Goal: Task Accomplishment & Management: Complete application form

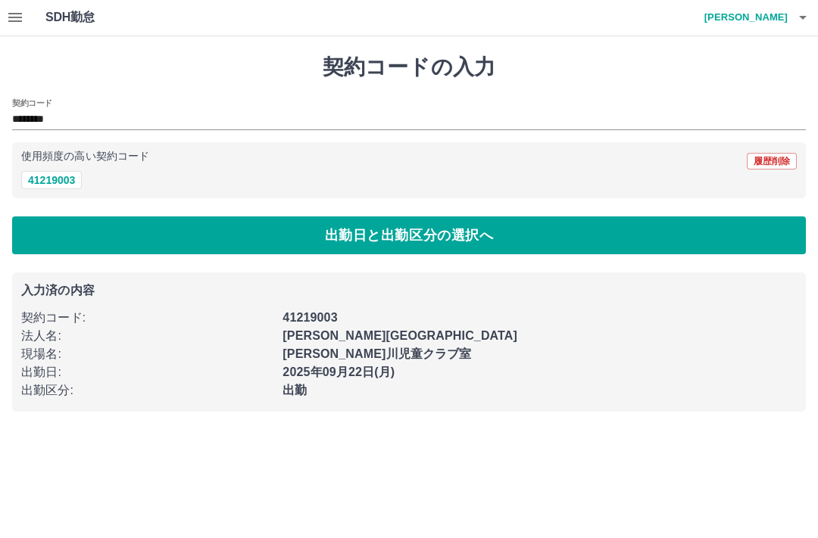
click at [767, 20] on h4 "[PERSON_NAME]" at bounding box center [742, 18] width 91 height 36
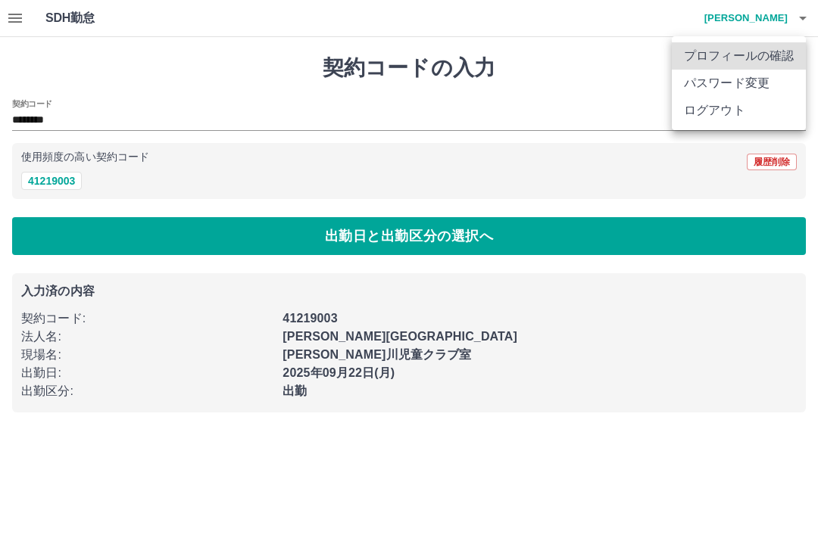
click at [710, 110] on li "ログアウト" at bounding box center [739, 110] width 134 height 27
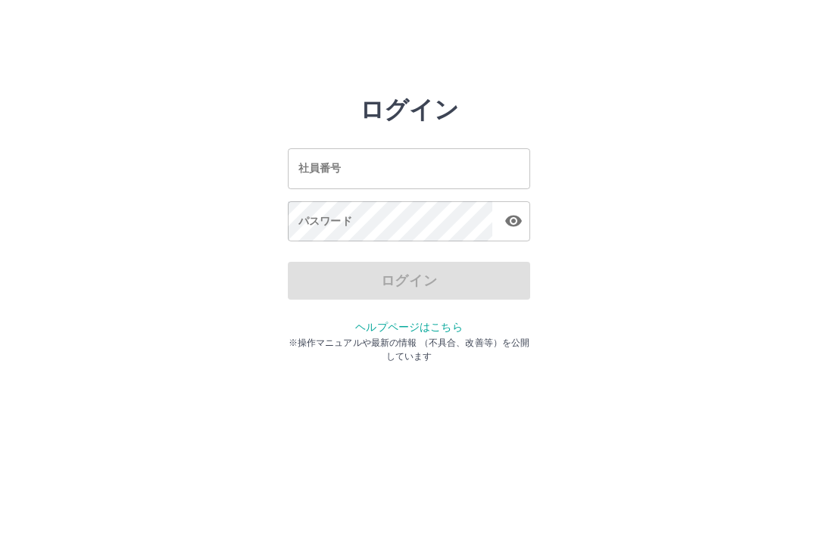
click at [497, 165] on input "社員番号" at bounding box center [409, 168] width 242 height 40
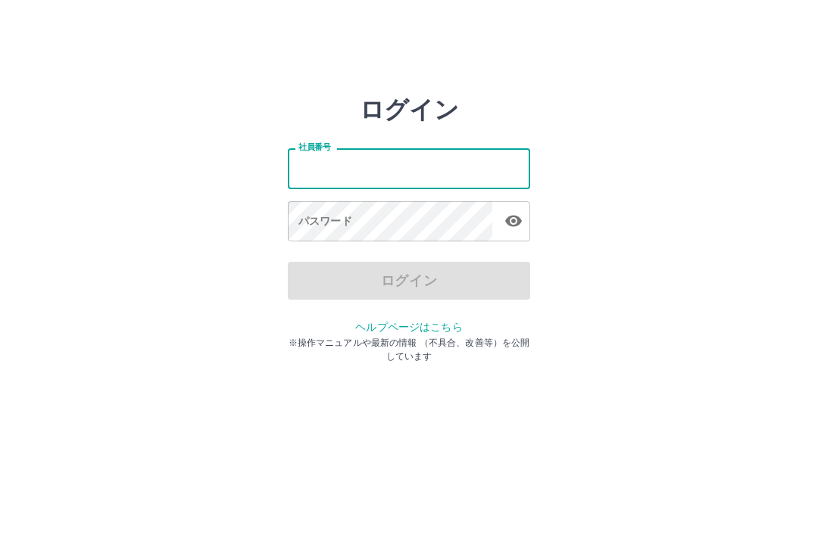
click at [149, 123] on div "ログイン 社員番号 社員番号 パスワード パスワード ログイン ヘルプページはこちら ※操作マニュアルや最新の情報 （不具合、改善等）を公開しています" at bounding box center [409, 216] width 818 height 242
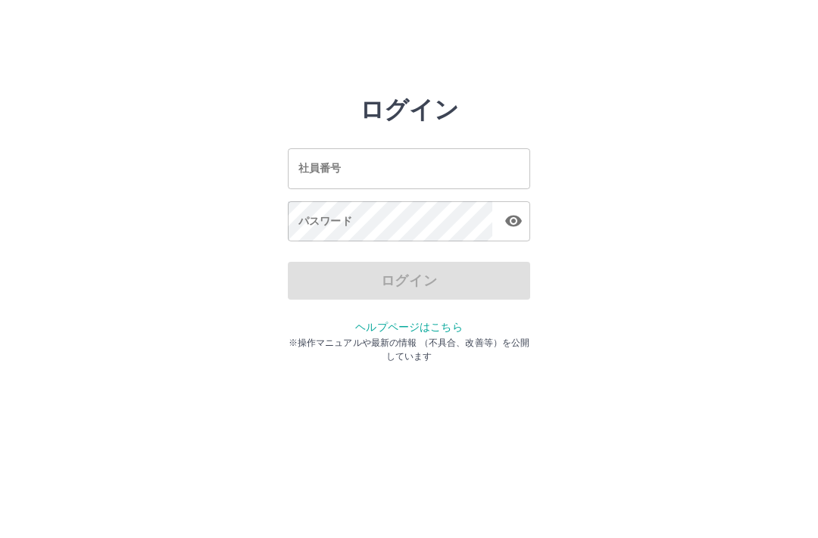
click at [391, 167] on input "社員番号" at bounding box center [409, 168] width 242 height 40
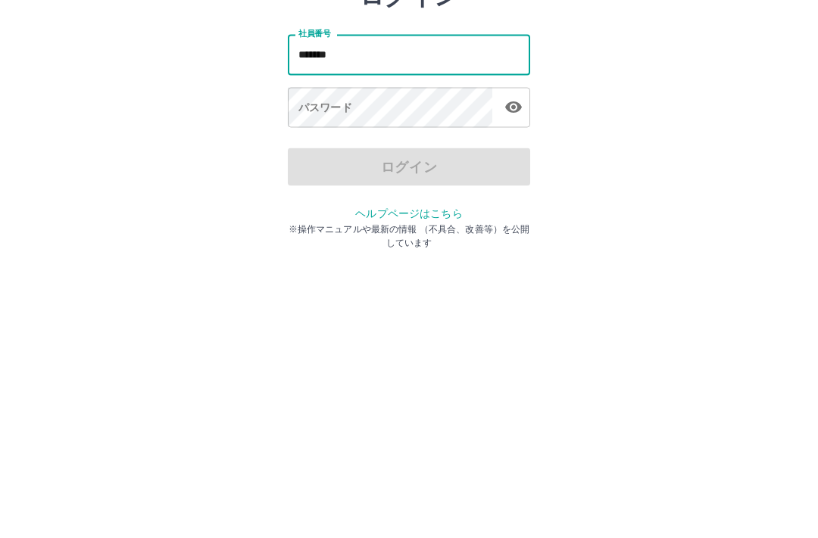
type input "*******"
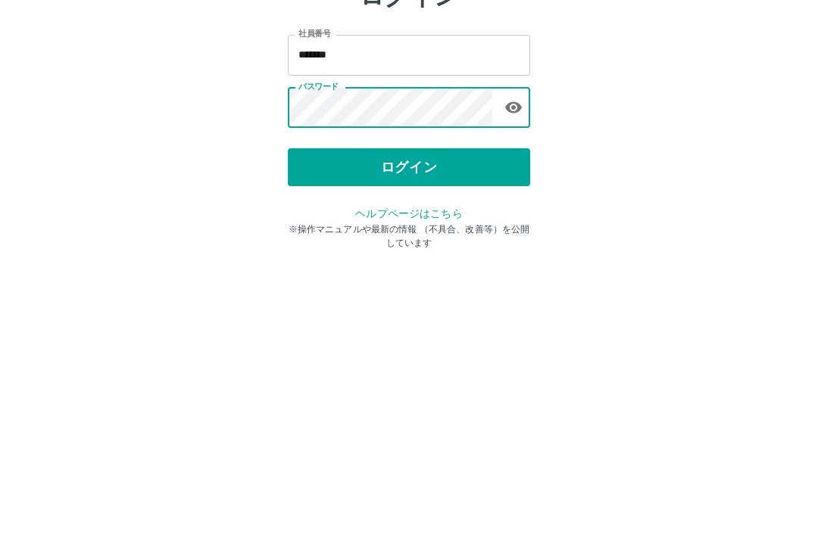
click at [419, 262] on button "ログイン" at bounding box center [409, 281] width 242 height 38
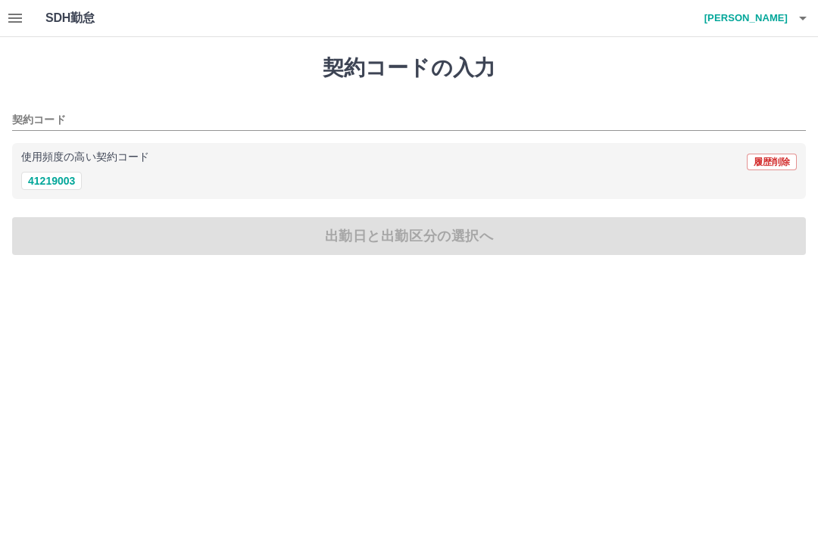
click at [50, 184] on button "41219003" at bounding box center [51, 181] width 61 height 18
type input "********"
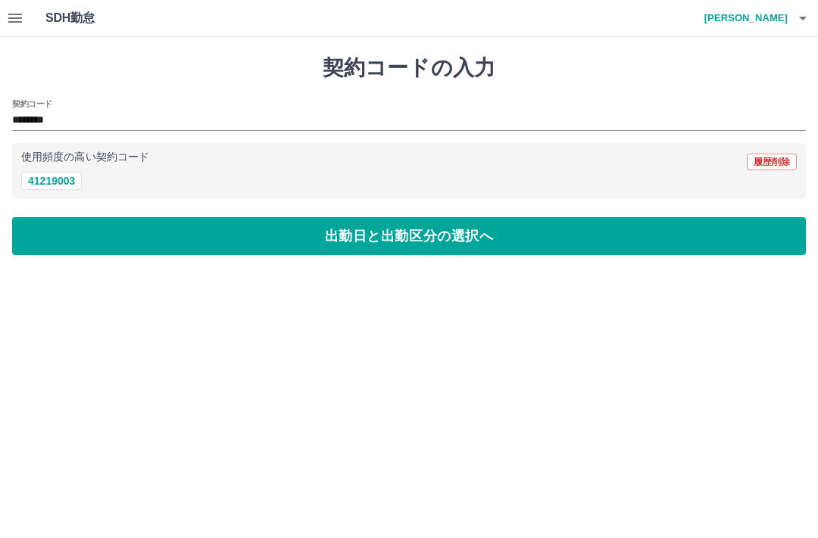
click at [414, 238] on button "出勤日と出勤区分の選択へ" at bounding box center [409, 236] width 794 height 38
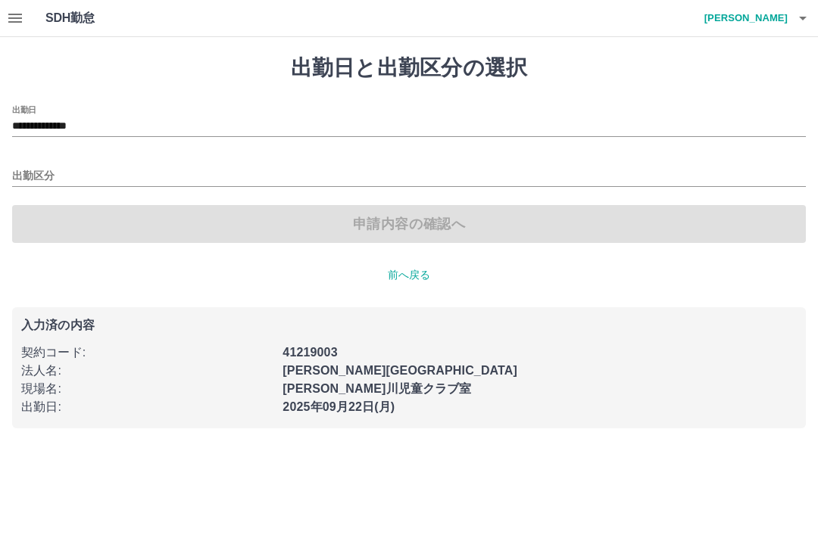
click at [52, 168] on input "出勤区分" at bounding box center [409, 176] width 794 height 19
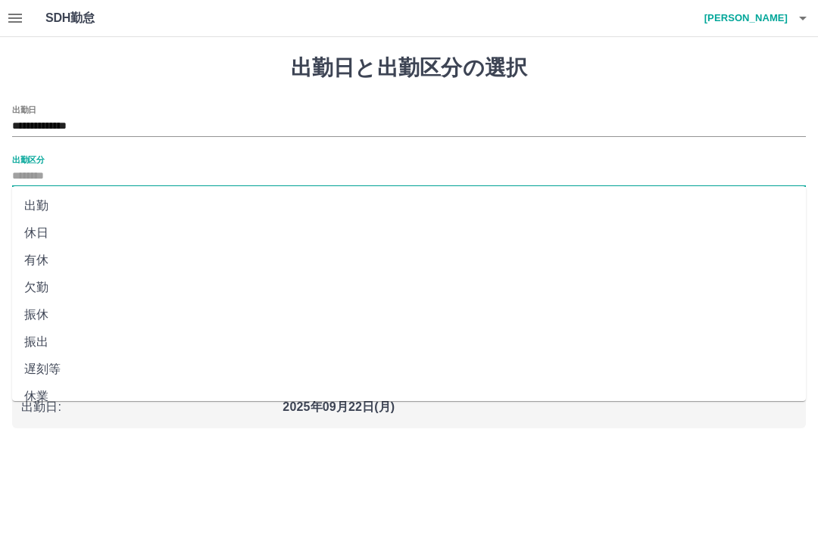
click at [41, 200] on li "出勤" at bounding box center [409, 205] width 794 height 27
type input "**"
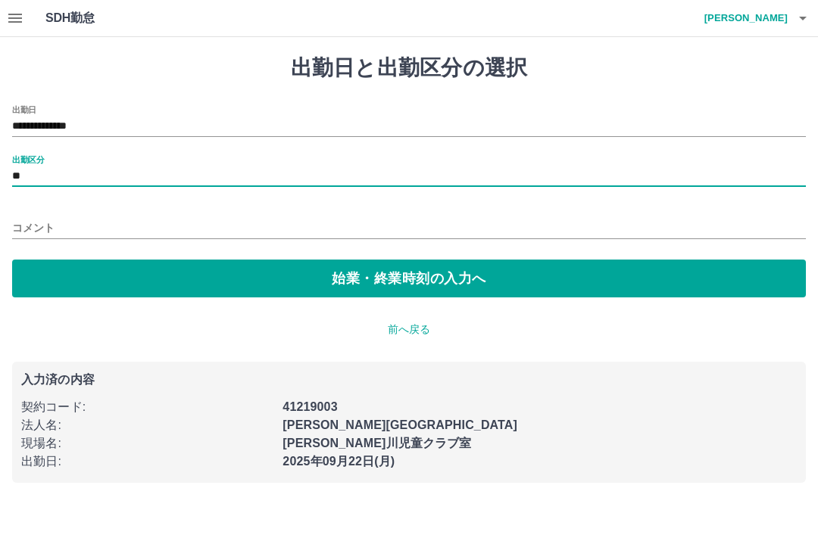
click at [205, 277] on button "始業・終業時刻の入力へ" at bounding box center [409, 279] width 794 height 38
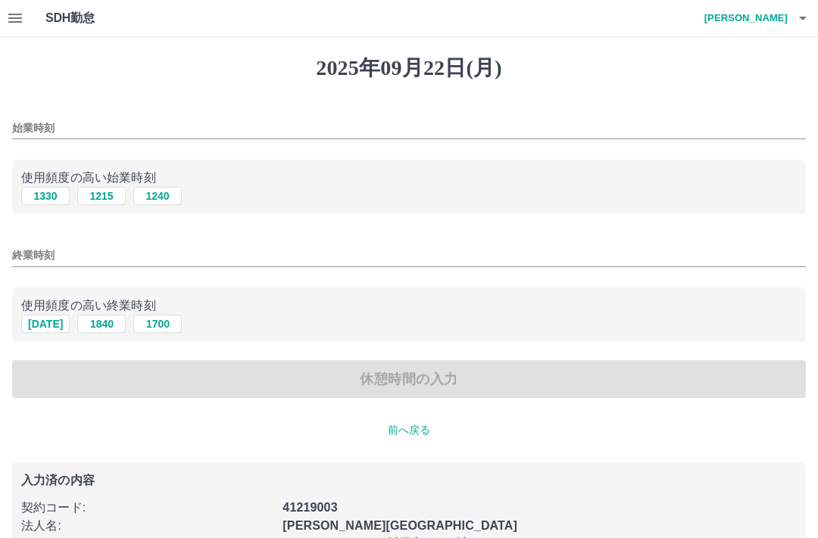
click at [45, 197] on button "1330" at bounding box center [45, 196] width 48 height 18
type input "****"
click at [83, 253] on input "終業時刻" at bounding box center [409, 256] width 794 height 22
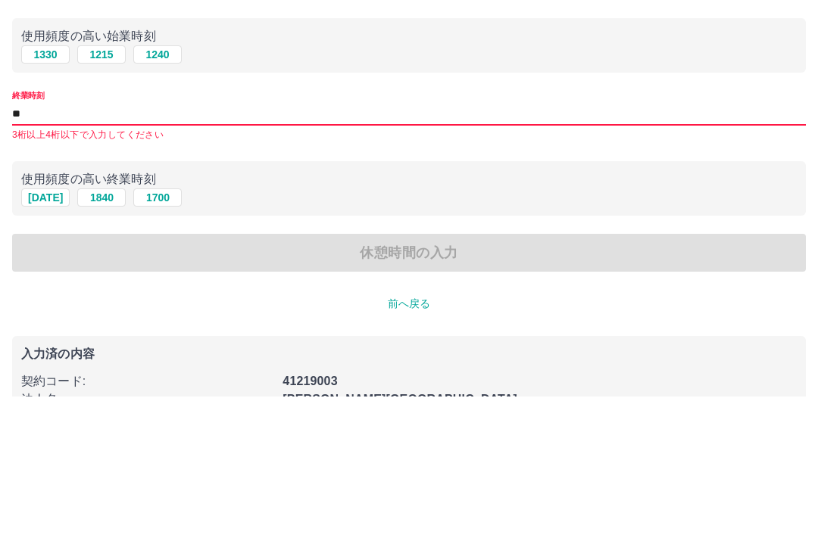
type input "*"
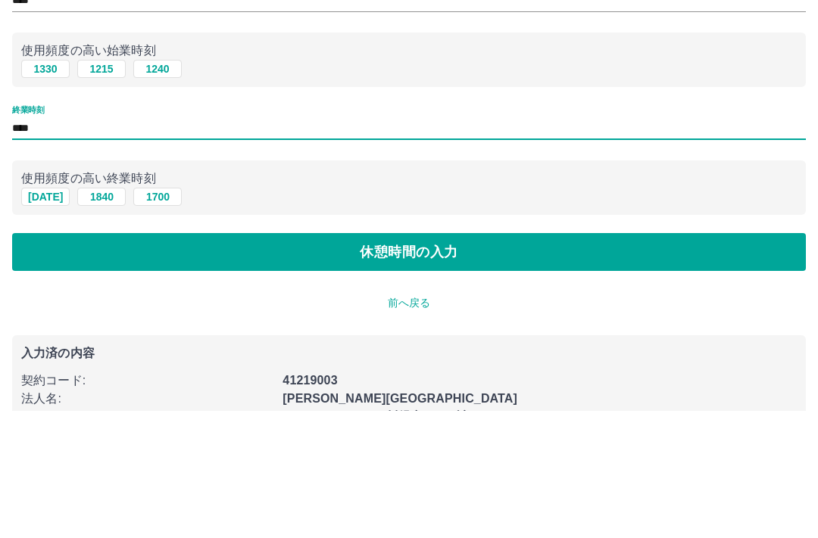
type input "****"
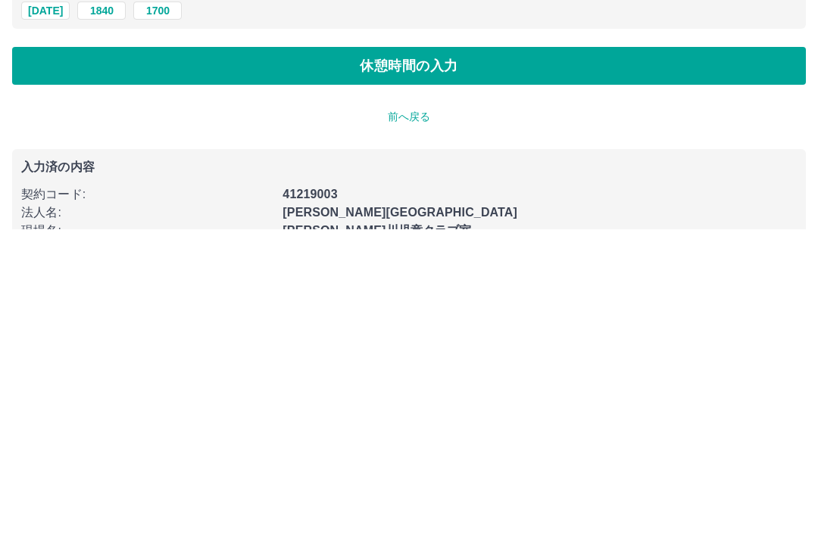
click at [424, 357] on button "休憩時間の入力" at bounding box center [409, 376] width 794 height 38
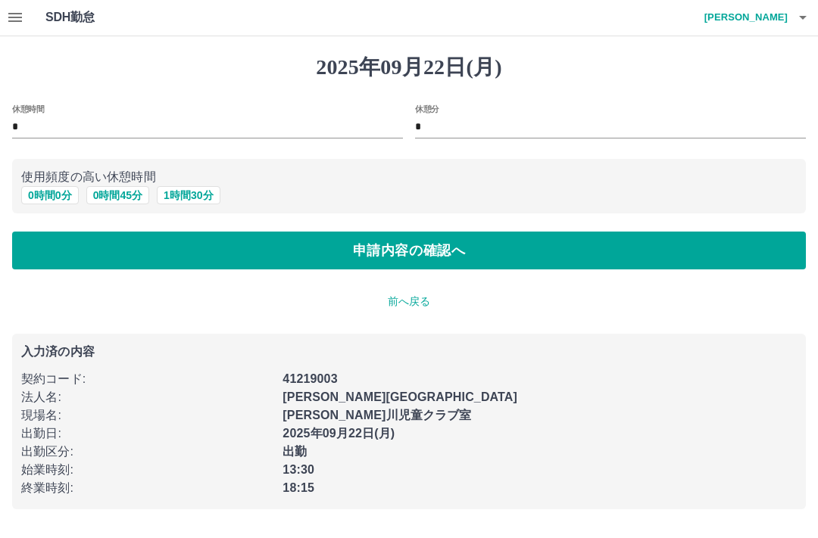
click at [448, 248] on button "申請内容の確認へ" at bounding box center [409, 252] width 794 height 38
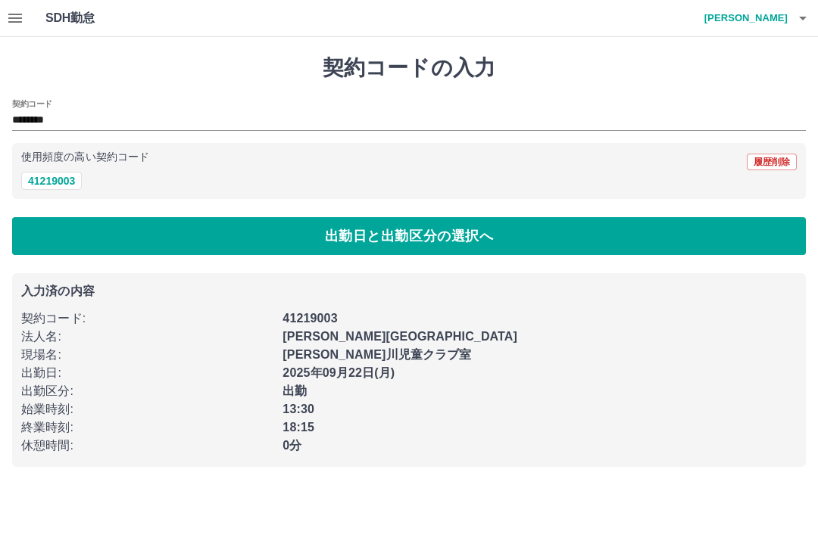
click at [472, 235] on button "出勤日と出勤区分の選択へ" at bounding box center [409, 236] width 794 height 38
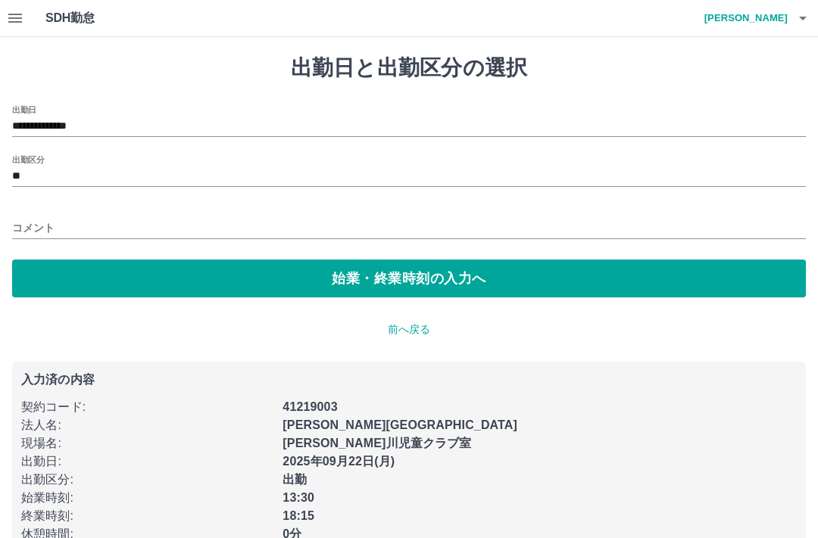
click at [401, 267] on button "始業・終業時刻の入力へ" at bounding box center [409, 279] width 794 height 38
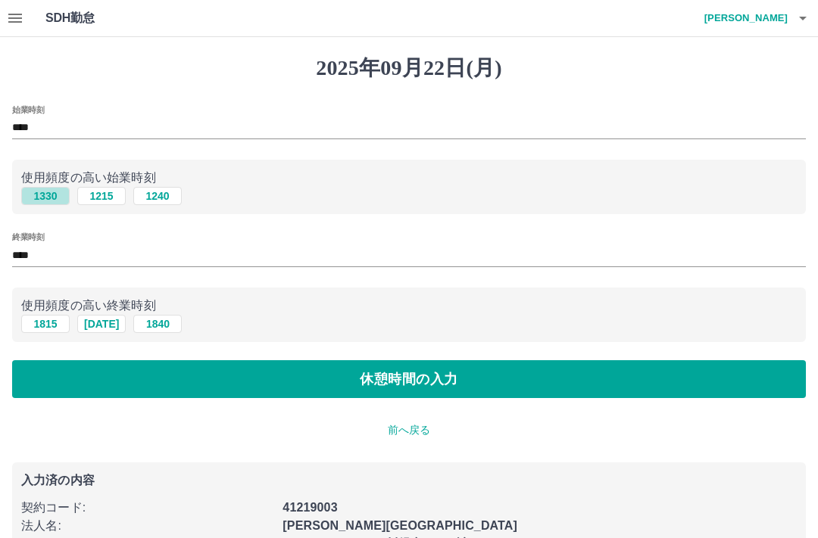
click at [52, 204] on button "1330" at bounding box center [45, 196] width 48 height 18
click at [48, 322] on button "1815" at bounding box center [45, 324] width 48 height 18
click at [430, 389] on button "休憩時間の入力" at bounding box center [409, 380] width 794 height 38
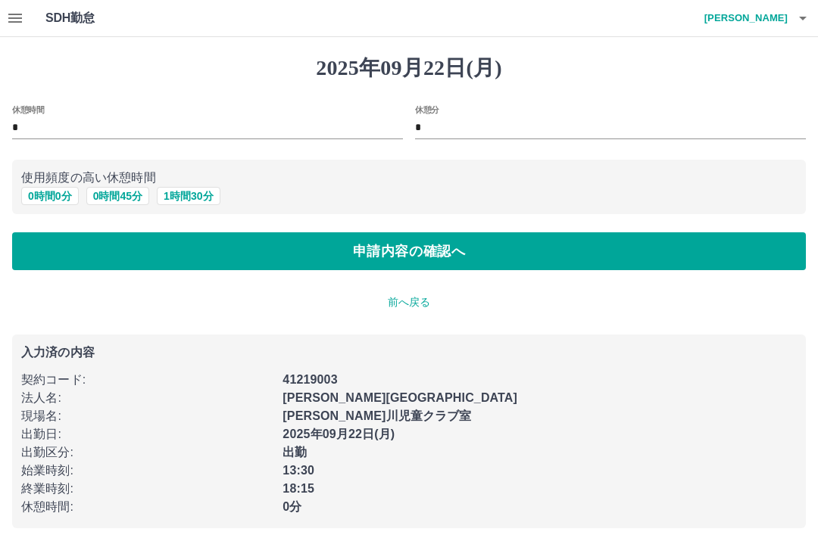
click at [475, 245] on button "申請内容の確認へ" at bounding box center [409, 252] width 794 height 38
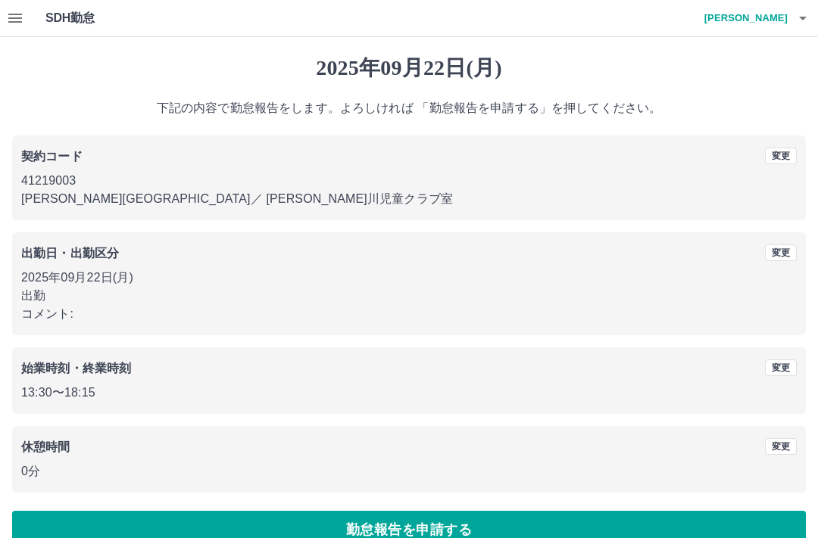
scroll to position [28, 0]
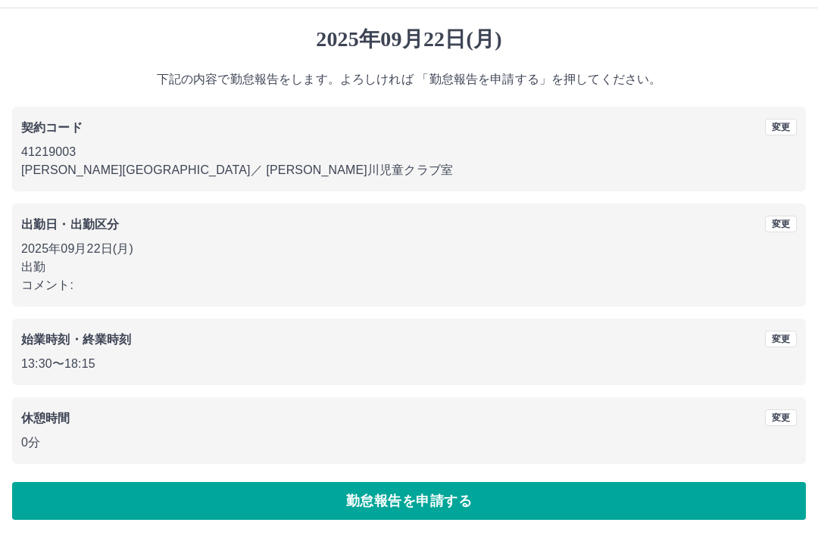
click at [513, 503] on button "勤怠報告を申請する" at bounding box center [409, 502] width 794 height 38
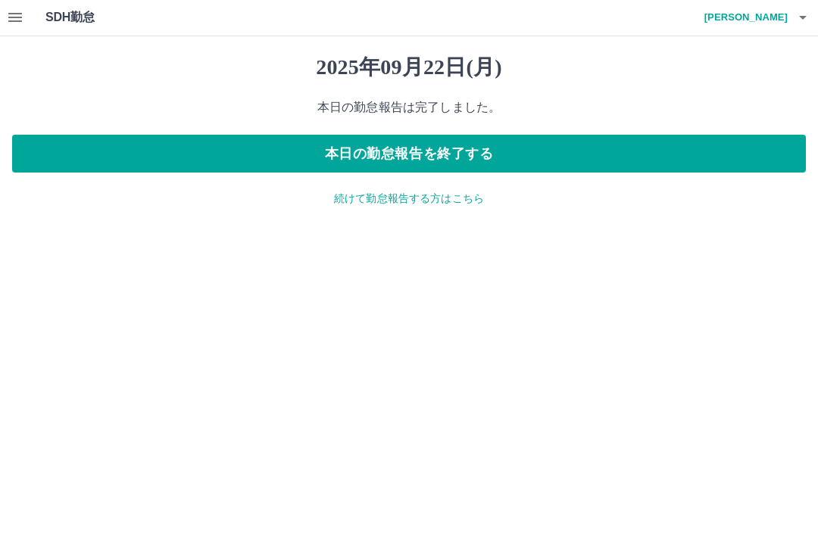
click at [487, 153] on button "本日の勤怠報告を終了する" at bounding box center [409, 155] width 794 height 38
